Goal: Complete application form

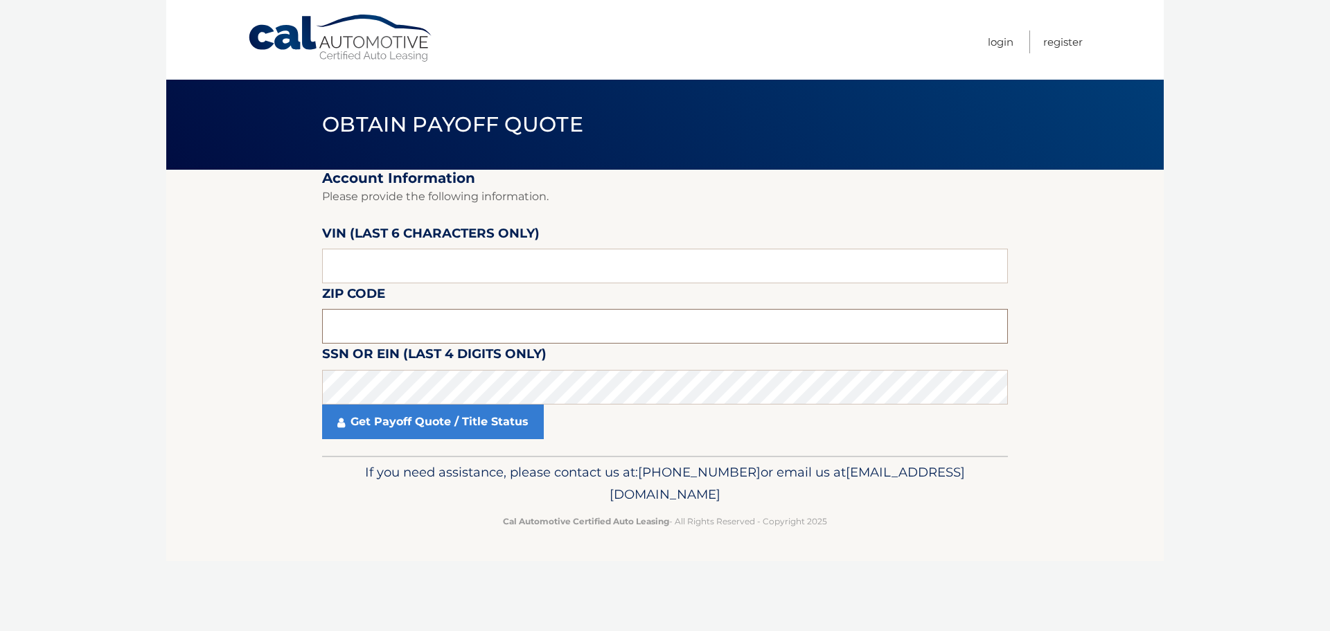
click at [345, 323] on input "text" at bounding box center [665, 326] width 686 height 35
type input "07834"
click at [402, 269] on input "text" at bounding box center [665, 266] width 686 height 35
type input "541631"
click button "For Originating Dealer" at bounding box center [0, 0] width 0 height 0
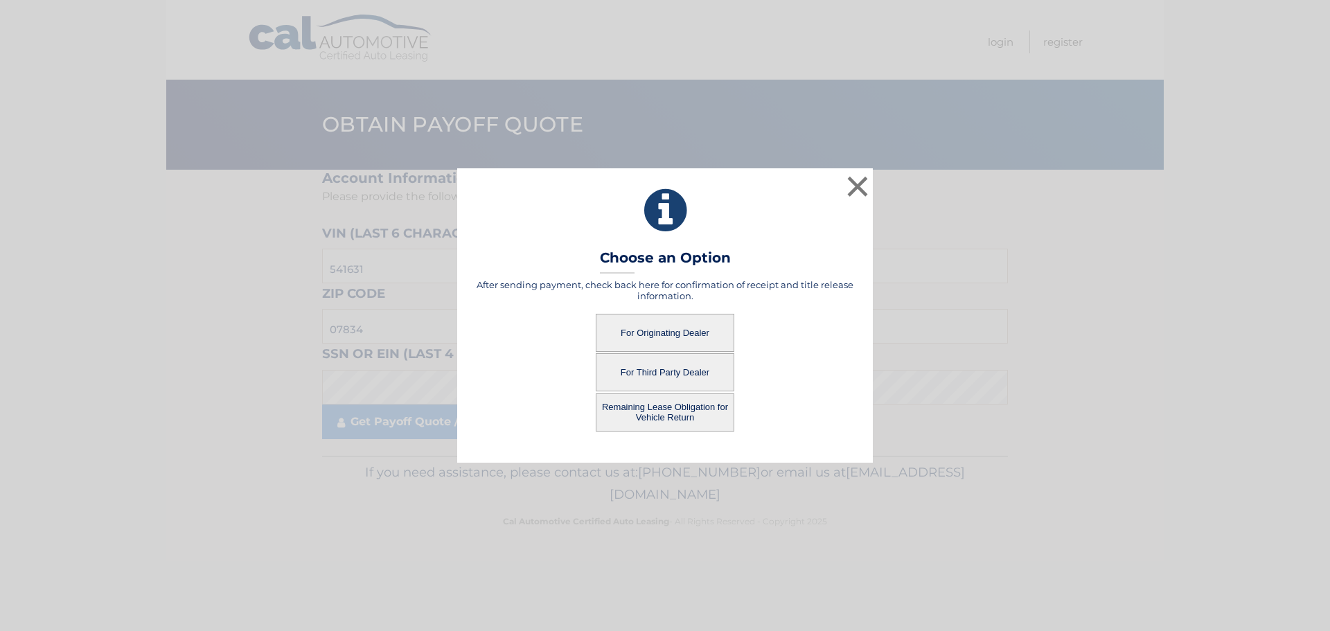
click at [689, 333] on button "For Originating Dealer" at bounding box center [665, 333] width 139 height 38
